Goal: Use online tool/utility: Utilize a website feature to perform a specific function

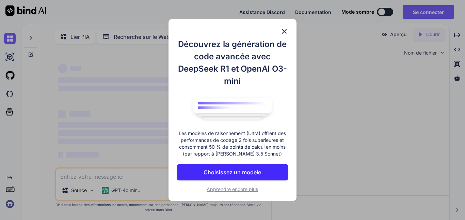
click at [286, 41] on font "Découvrez la génération de code avancée avec DeepSeek R1 et OpenAI O3-mini" at bounding box center [232, 62] width 109 height 47
click at [285, 34] on img at bounding box center [284, 31] width 8 height 8
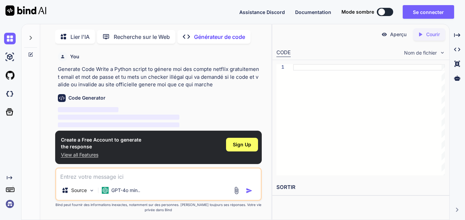
scroll to position [3, 0]
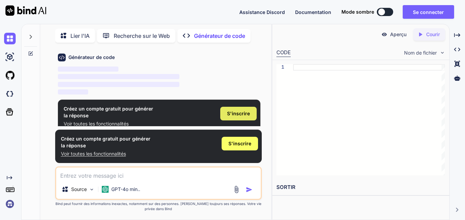
click at [244, 113] on font "S'inscrire" at bounding box center [238, 113] width 23 height 6
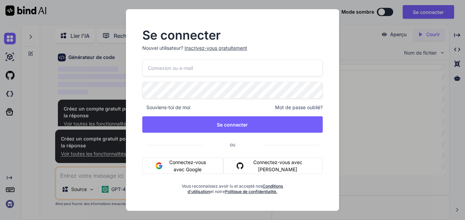
click at [206, 160] on font "Connectez-vous avec Google" at bounding box center [187, 165] width 37 height 13
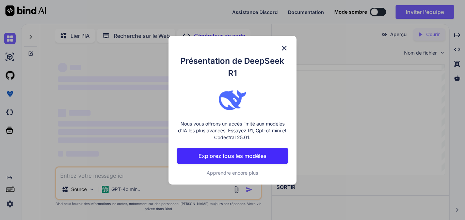
click at [286, 51] on img at bounding box center [284, 48] width 8 height 8
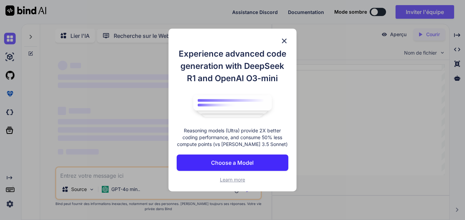
scroll to position [2, 0]
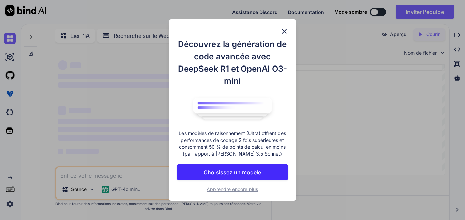
click at [283, 32] on img at bounding box center [284, 31] width 8 height 8
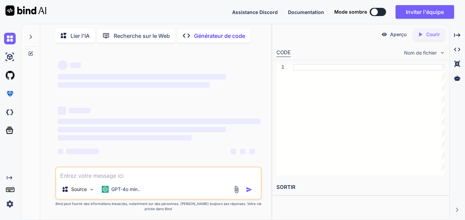
click at [218, 35] on font "Générateur de code" at bounding box center [219, 35] width 51 height 7
